Goal: Register for event/course

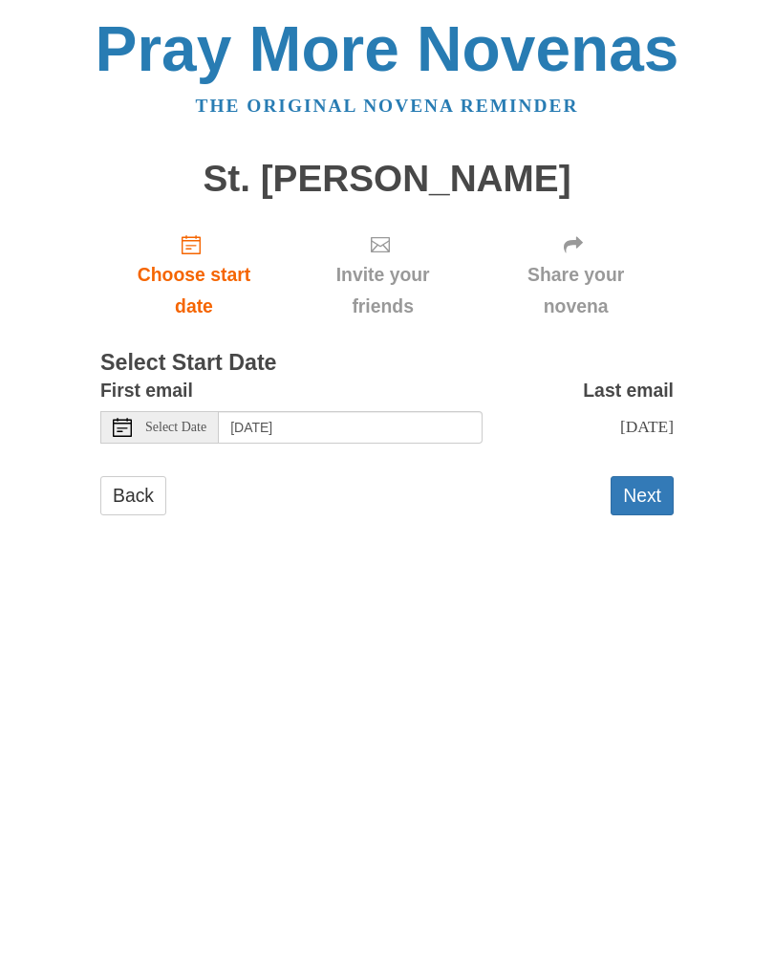
click at [197, 425] on span "Select Date" at bounding box center [175, 427] width 61 height 13
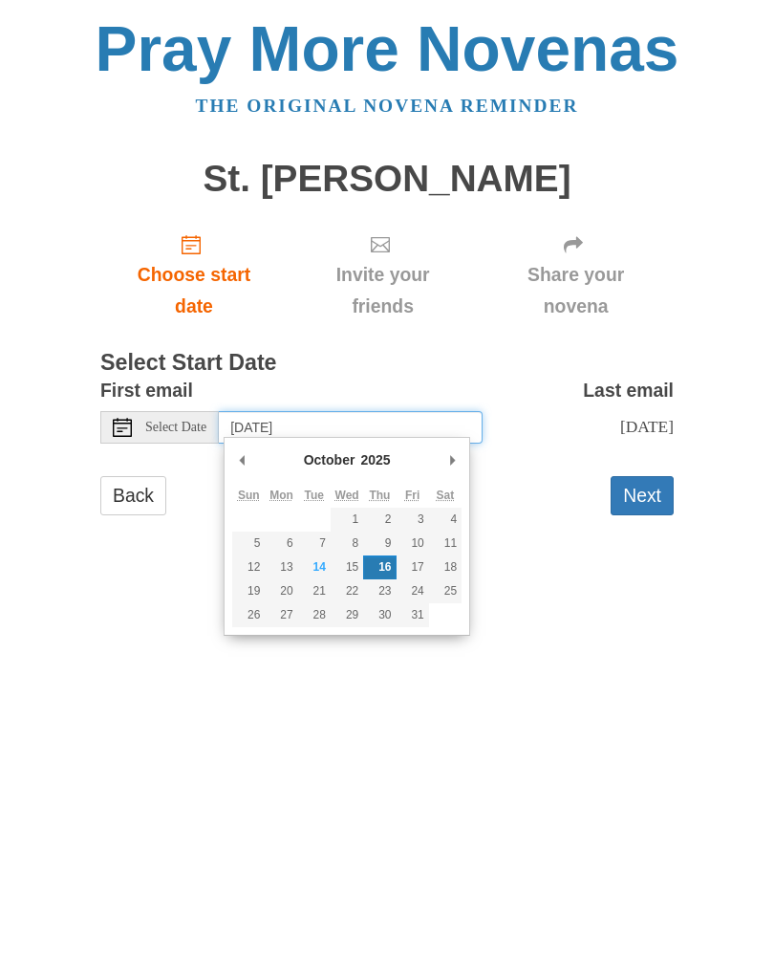
type input "[DATE]"
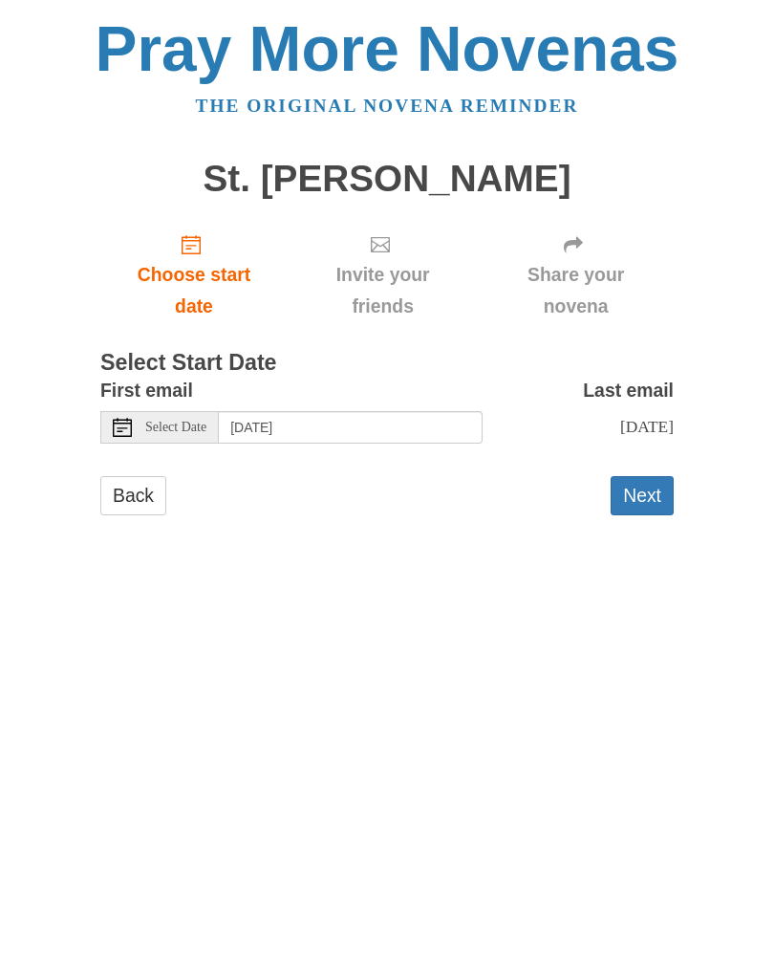
click at [643, 491] on button "Next" at bounding box center [642, 495] width 63 height 39
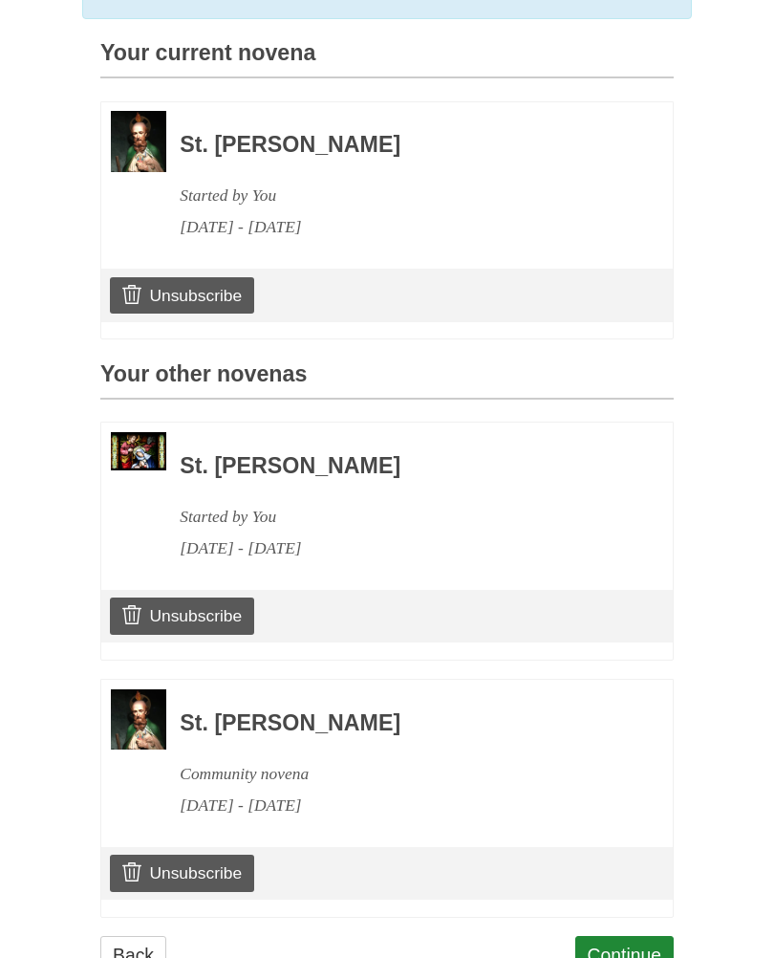
scroll to position [517, 0]
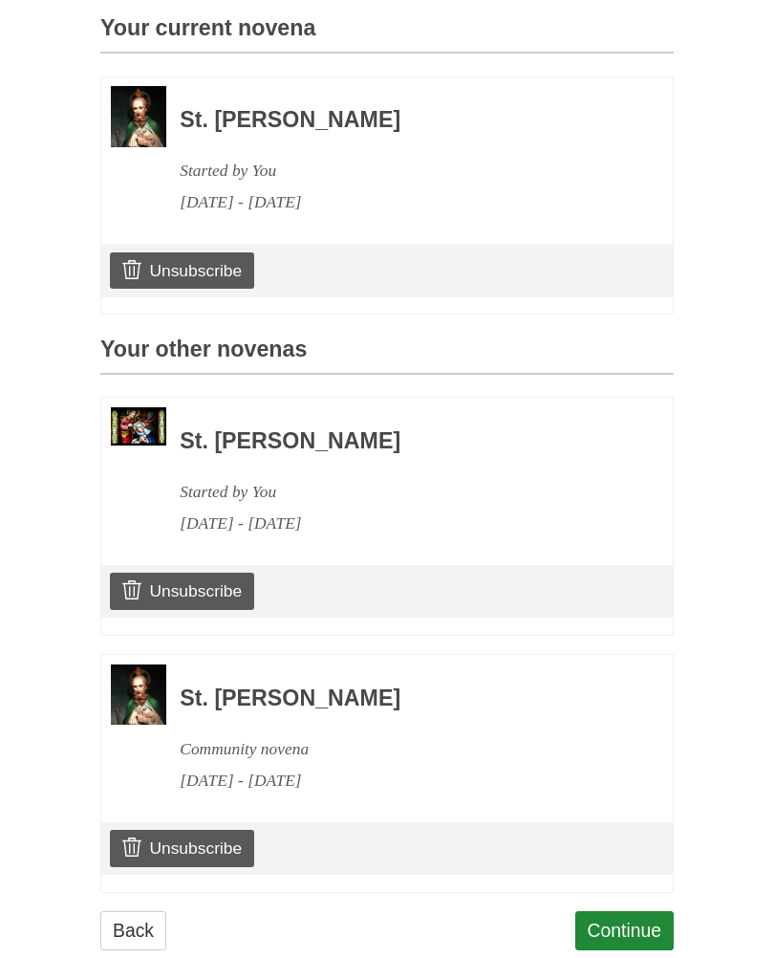
click at [620, 924] on link "Continue" at bounding box center [624, 930] width 99 height 39
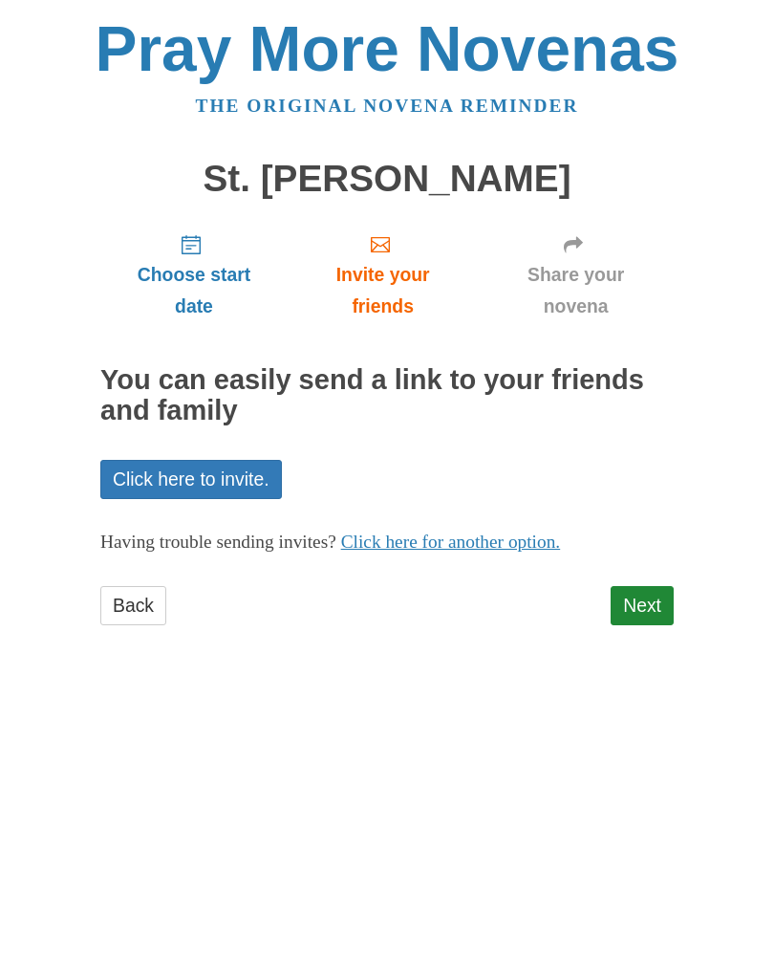
click at [639, 615] on link "Next" at bounding box center [642, 605] width 63 height 39
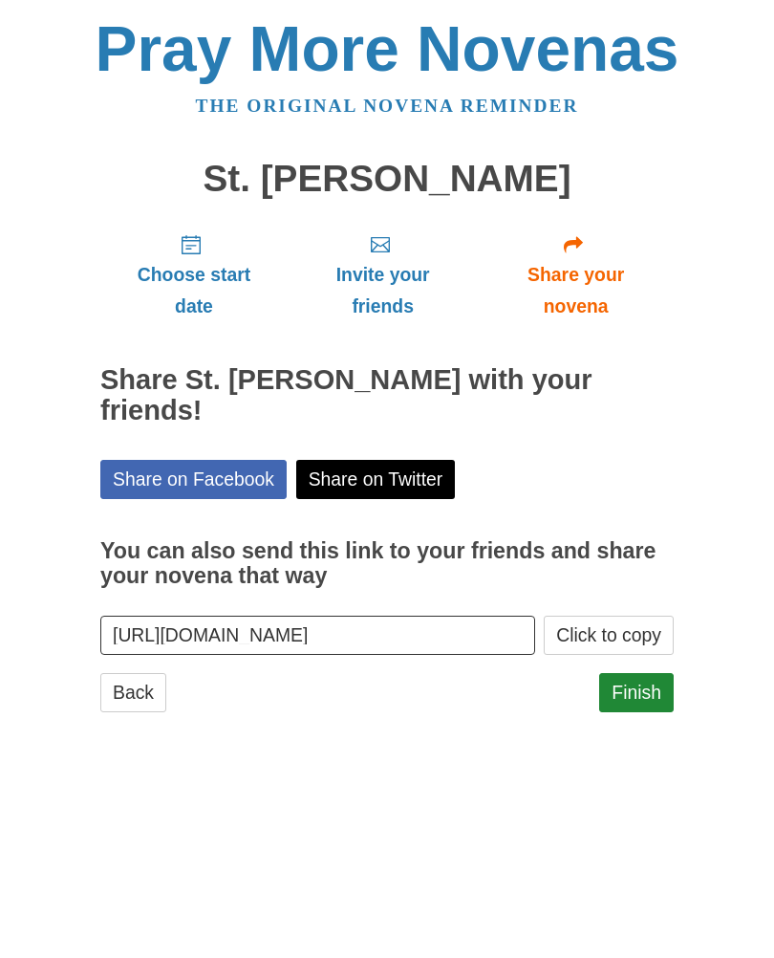
click at [637, 673] on link "Finish" at bounding box center [636, 692] width 75 height 39
